Goal: Task Accomplishment & Management: Manage account settings

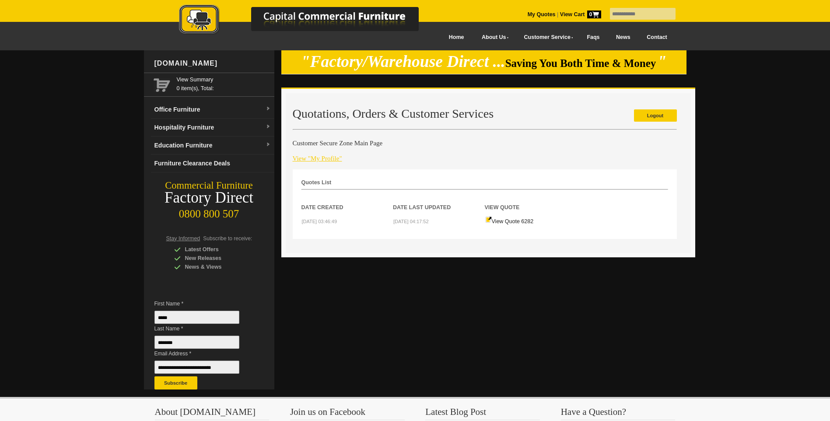
click at [309, 159] on link "View "My Profile"" at bounding box center [317, 158] width 49 height 7
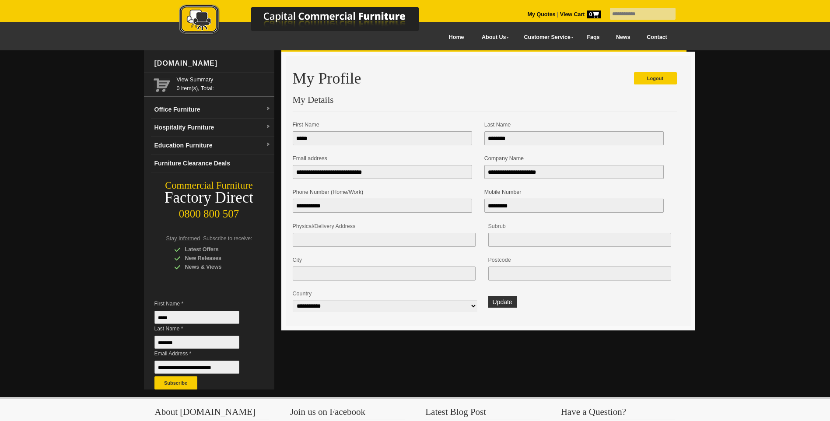
click at [484, 79] on h1 "My Profile" at bounding box center [485, 78] width 384 height 17
click at [528, 17] on link "My Quotes" at bounding box center [542, 14] width 28 height 6
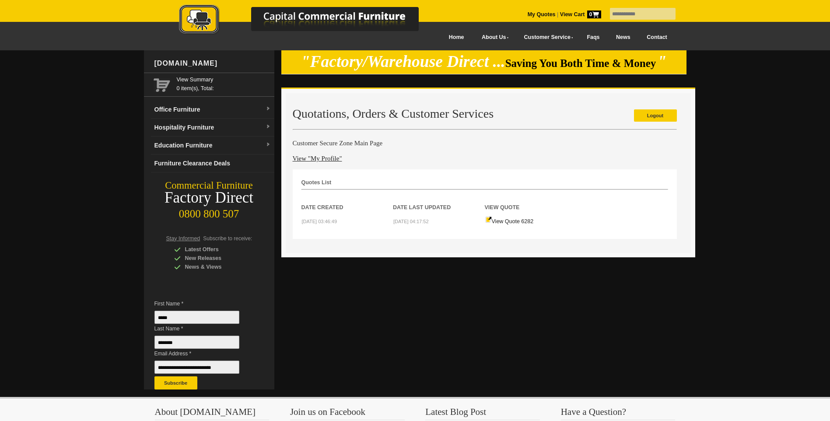
click at [528, 12] on link "My Quotes" at bounding box center [542, 14] width 28 height 6
